Goal: Task Accomplishment & Management: Use online tool/utility

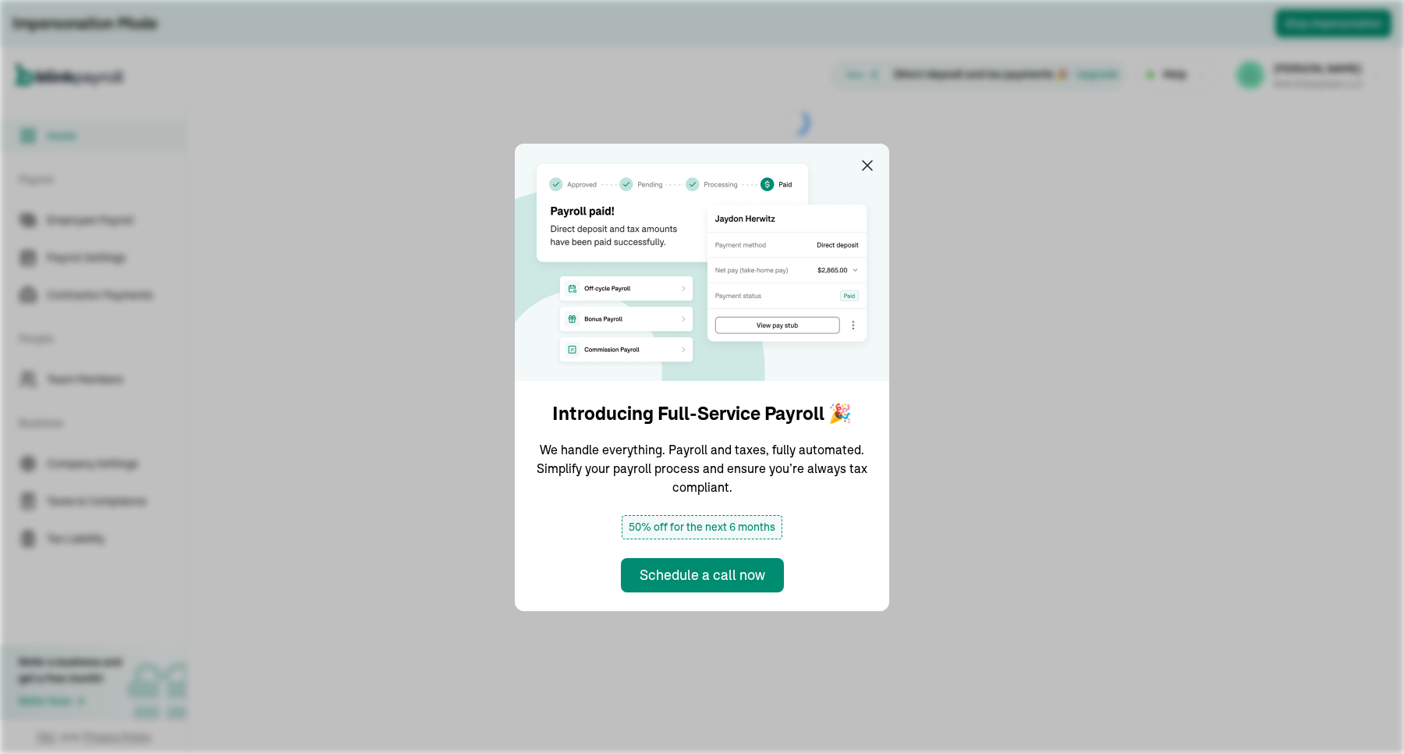
click at [166, 321] on div "Introducing Full-Service Payroll 🎉 We handle everything. Payroll and taxes, ful…" at bounding box center [702, 377] width 1404 height 754
click at [95, 363] on div "Introducing Full-Service Payroll 🎉 We handle everything. Payroll and taxes, ful…" at bounding box center [702, 377] width 1404 height 754
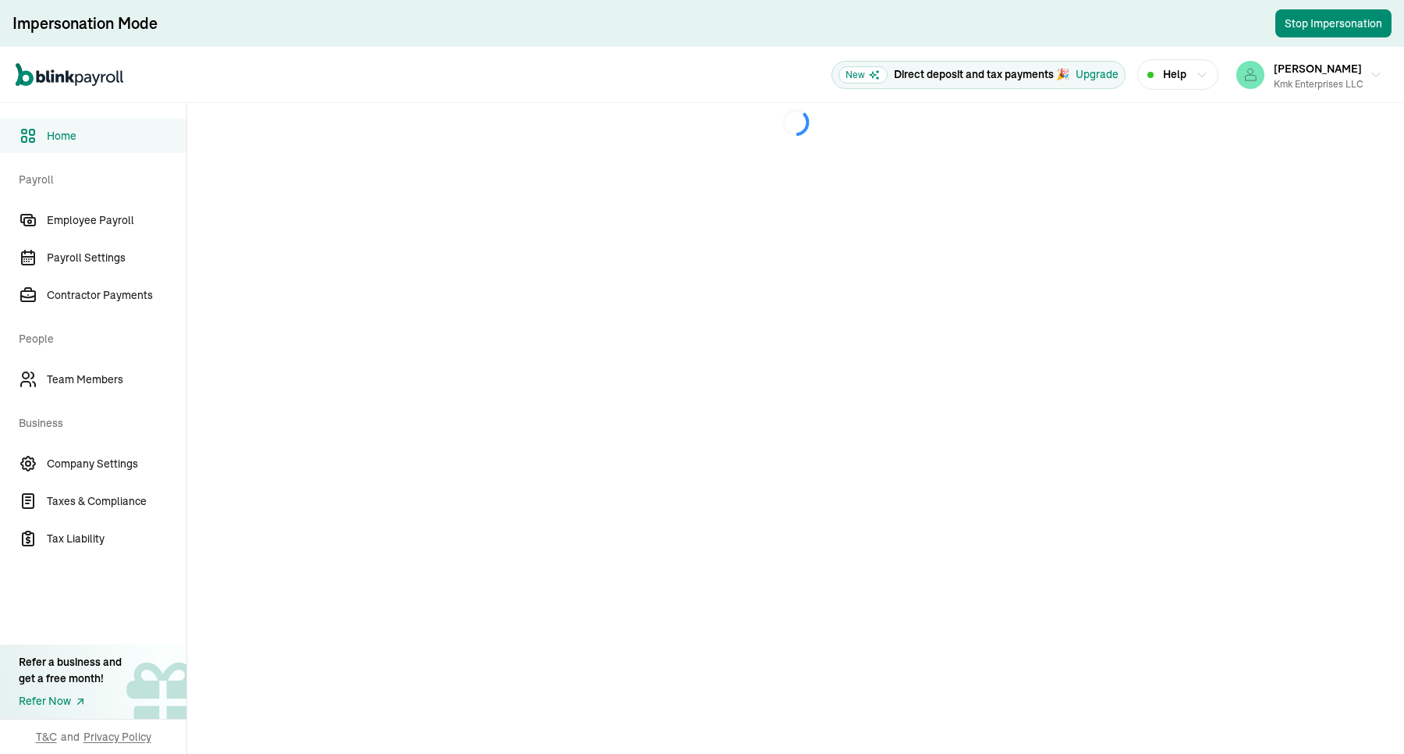
click at [49, 387] on span "Team Members" at bounding box center [117, 379] width 140 height 16
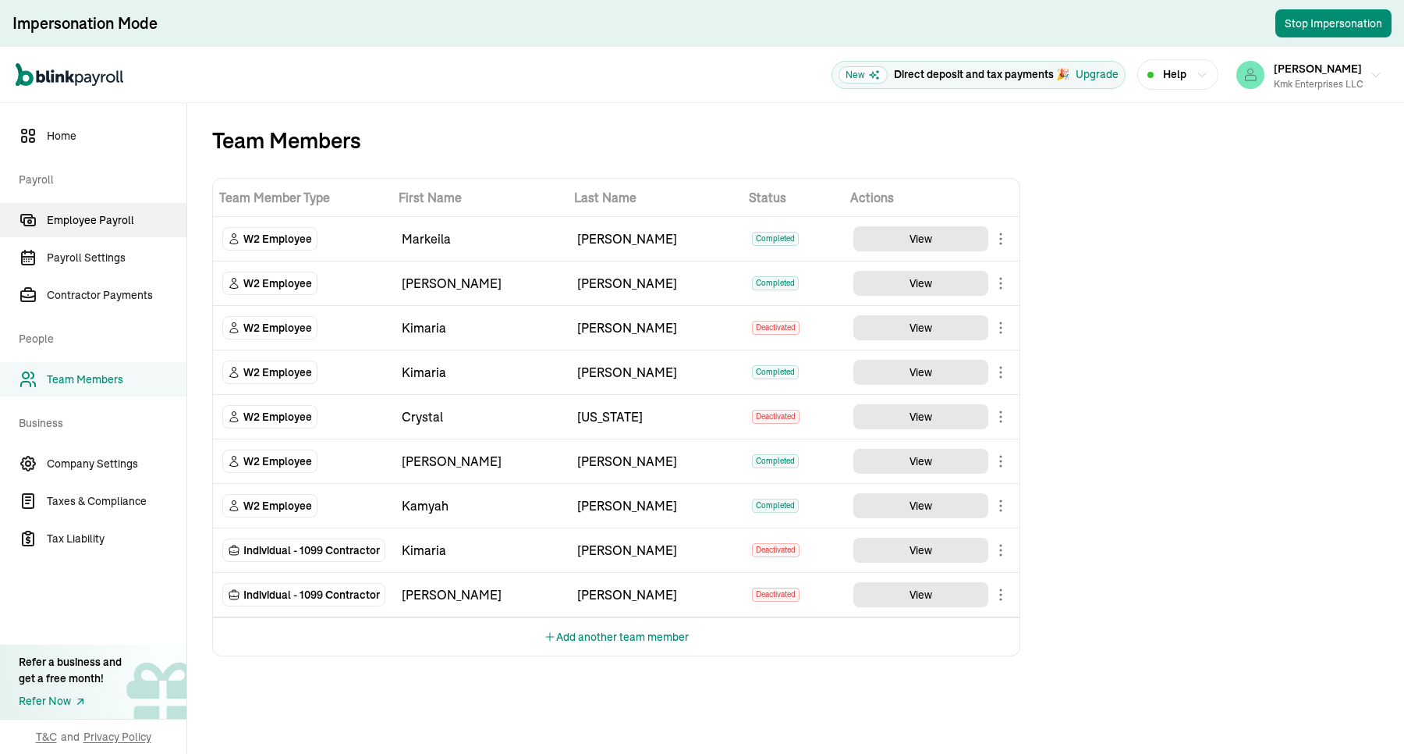
click at [78, 228] on link "Employee Payroll" at bounding box center [93, 220] width 186 height 34
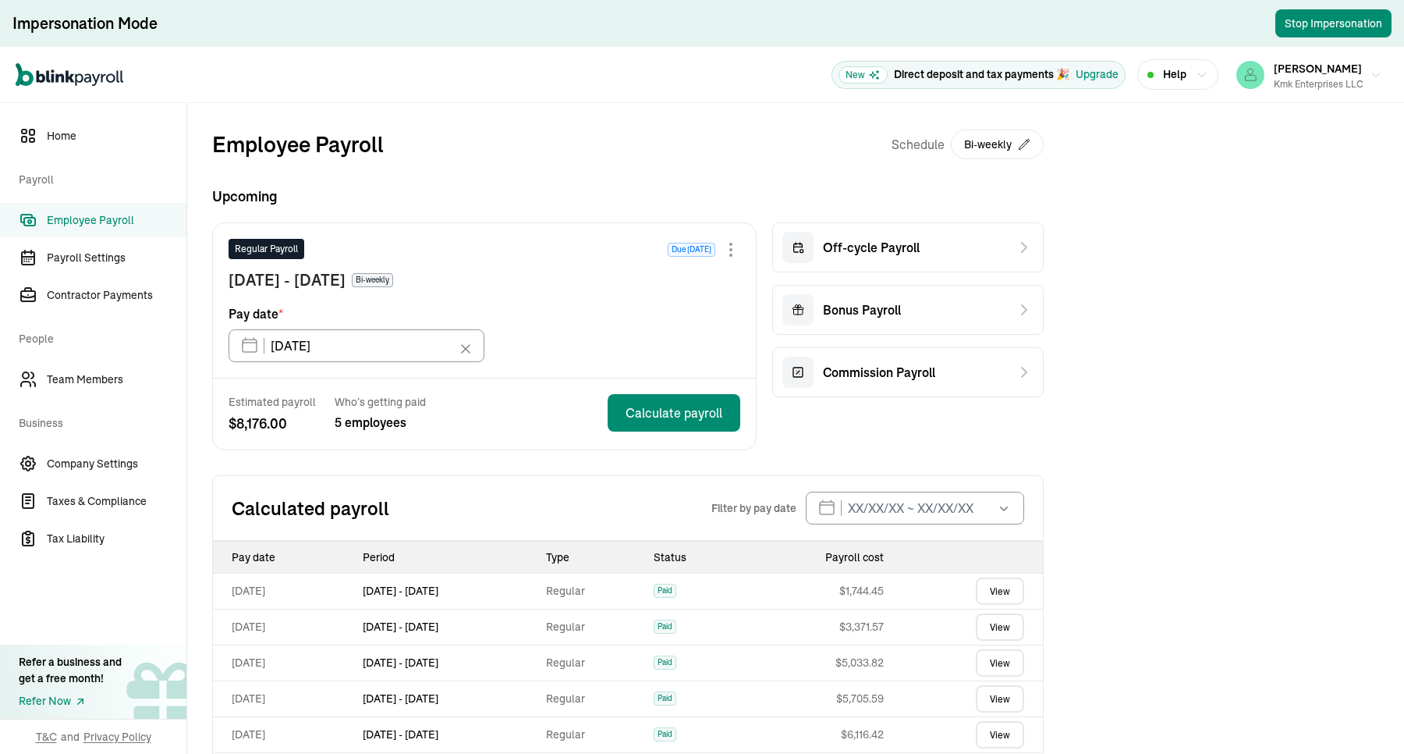
scroll to position [195, 0]
